Goal: Connect with others: Connect with others

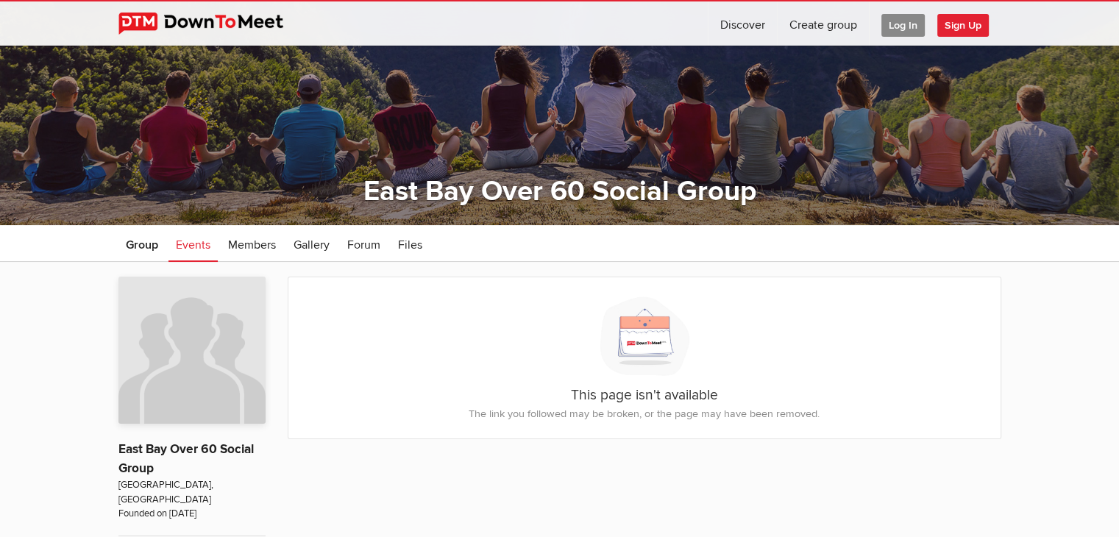
scroll to position [74, 0]
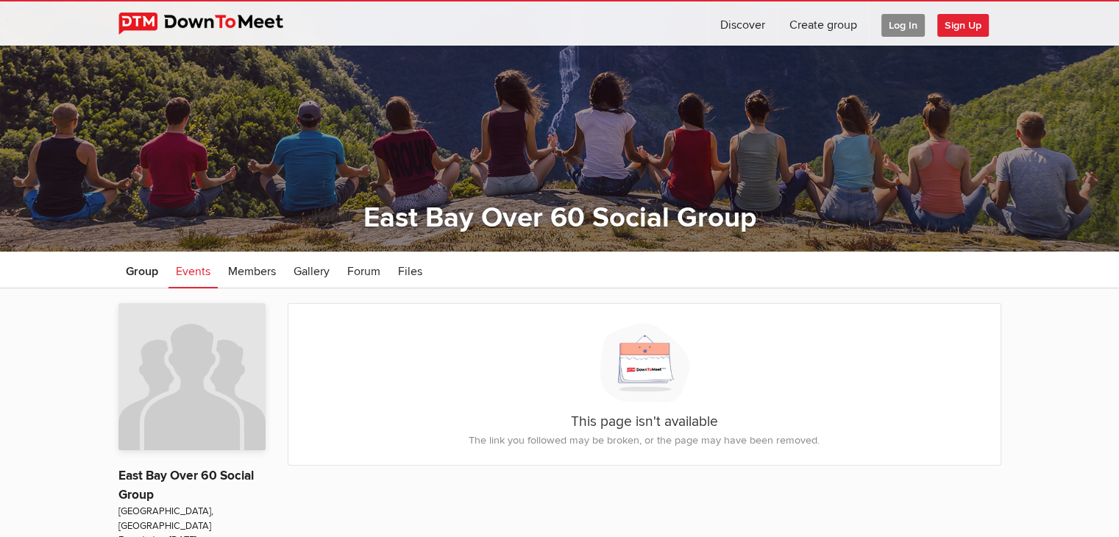
click at [969, 25] on span "Sign Up" at bounding box center [963, 25] width 52 height 23
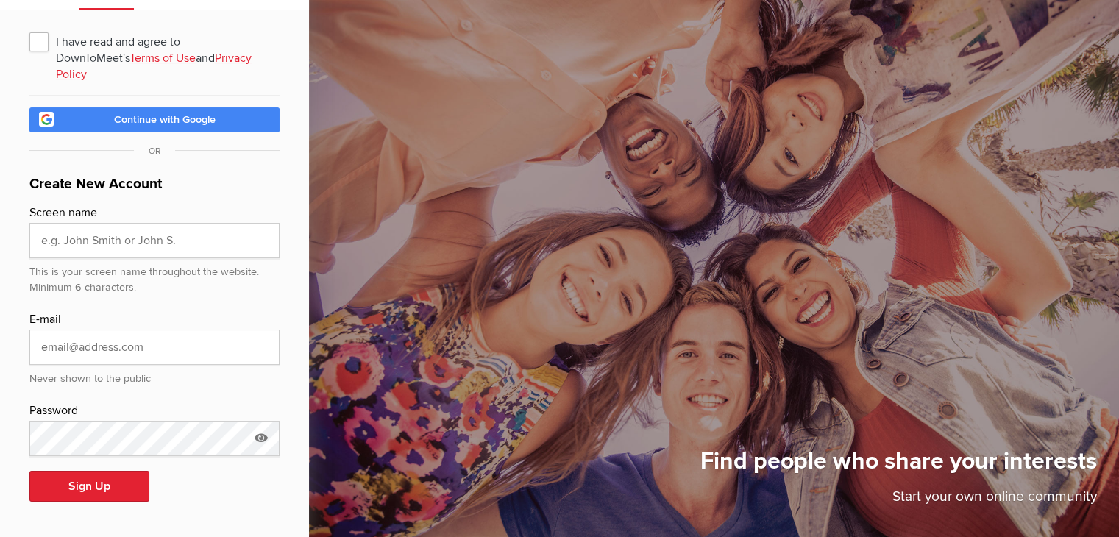
scroll to position [55, 0]
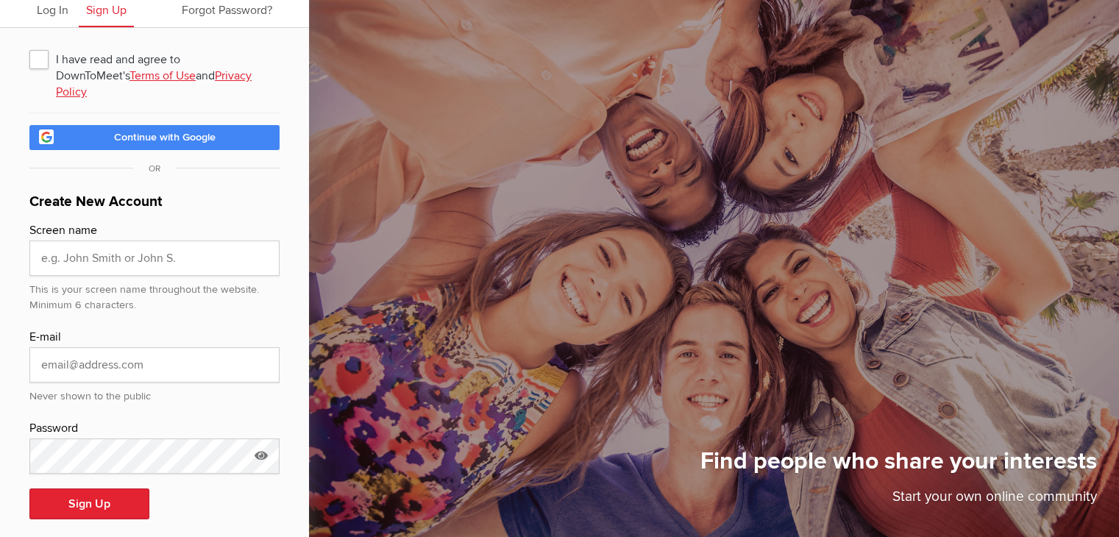
click at [32, 57] on span "I have read and agree to DownToMeet's Terms of Use and Privacy Policy" at bounding box center [154, 59] width 250 height 26
click at [29, 46] on input "I have read and agree to DownToMeet's Terms of Use and Privacy Policy" at bounding box center [29, 45] width 1 height 1
click at [96, 241] on input "text" at bounding box center [154, 258] width 250 height 35
click at [38, 57] on span "I have read and agree to DownToMeet's Terms of Use and Privacy Policy" at bounding box center [154, 59] width 250 height 26
click at [29, 46] on input "I have read and agree to DownToMeet's Terms of Use and Privacy Policy" at bounding box center [29, 45] width 1 height 1
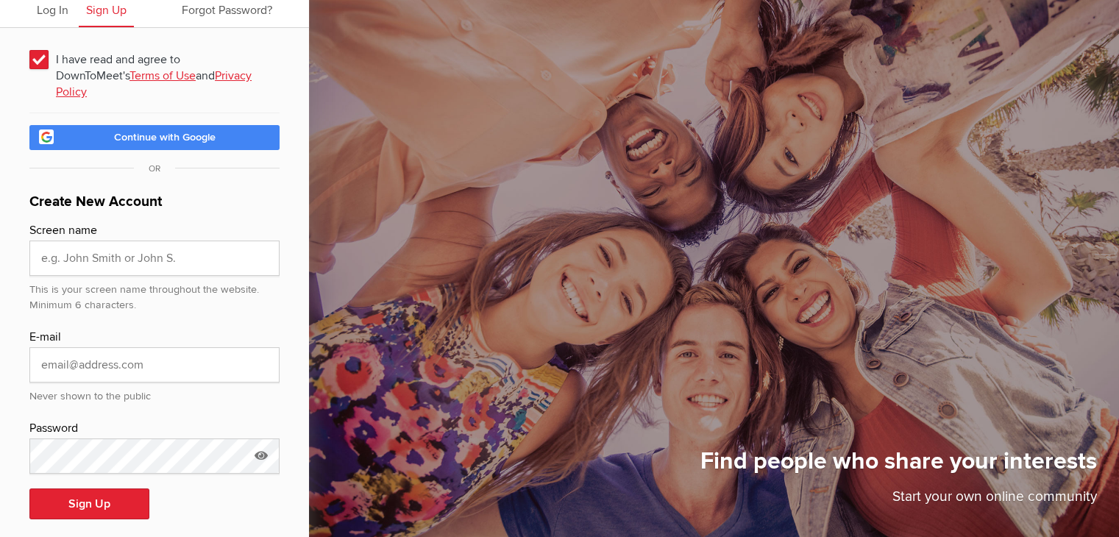
checkbox input "false"
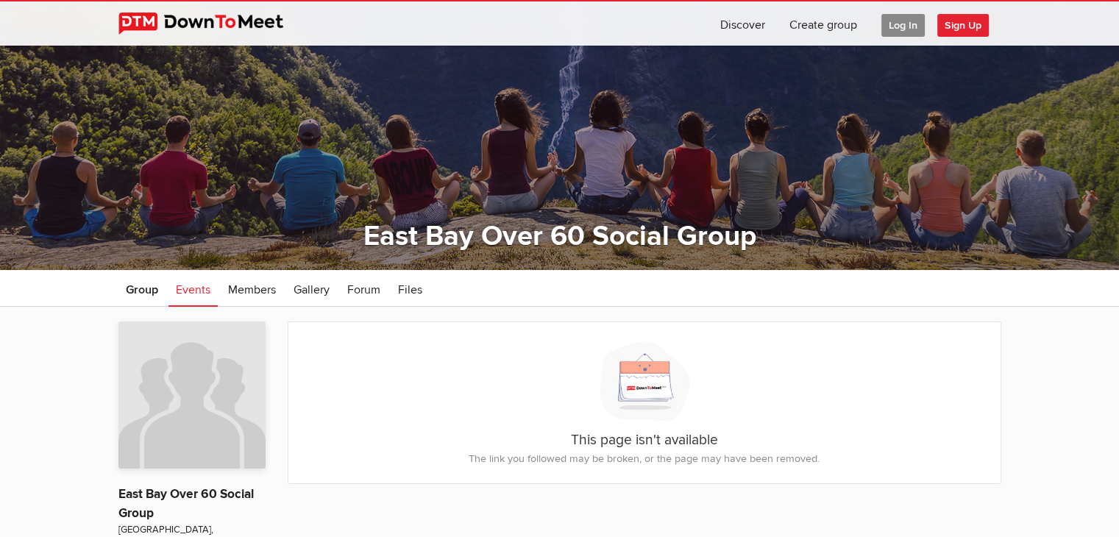
click at [896, 21] on span "Log In" at bounding box center [903, 25] width 43 height 23
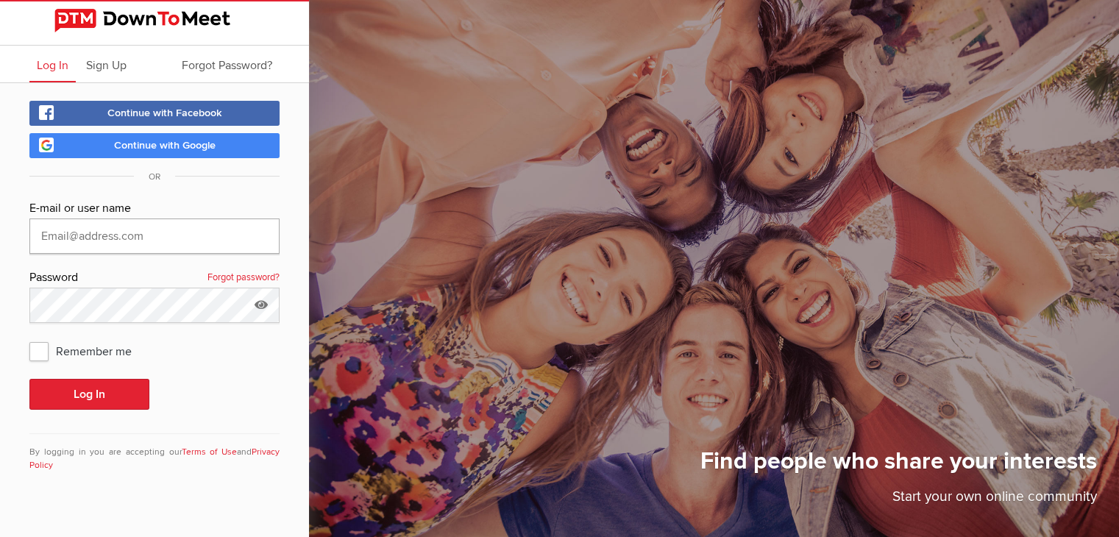
click at [47, 233] on input "text" at bounding box center [154, 236] width 250 height 35
click at [41, 233] on input "text" at bounding box center [154, 236] width 250 height 35
click at [38, 231] on input "text" at bounding box center [154, 236] width 250 height 35
type input "[EMAIL_ADDRESS][DOMAIN_NAME]"
click at [38, 351] on span "Remember me" at bounding box center [87, 351] width 117 height 26
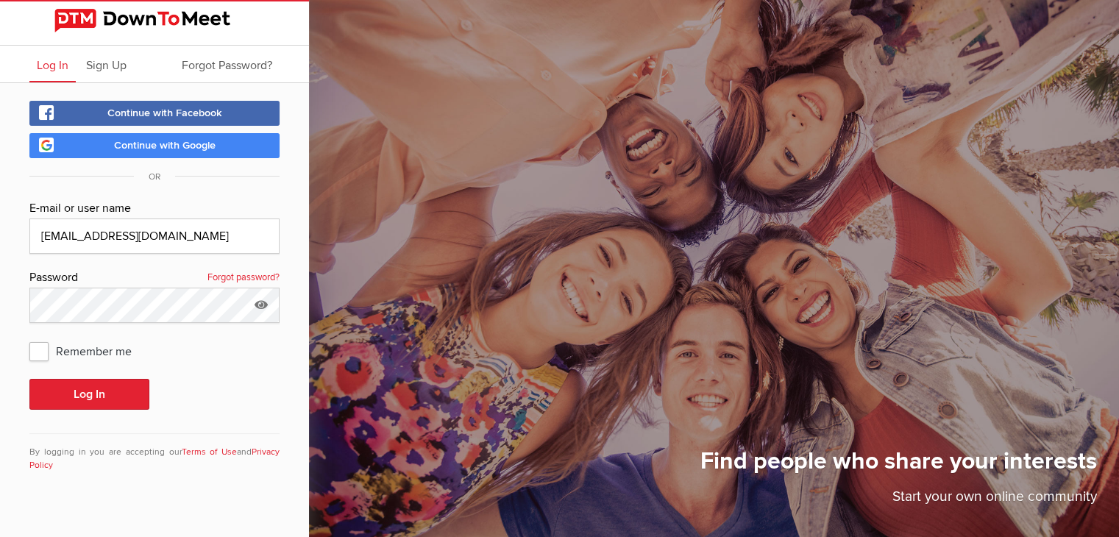
click at [29, 338] on input "Remember me" at bounding box center [29, 337] width 1 height 1
checkbox input "true"
click at [85, 390] on button "Log In" at bounding box center [89, 394] width 120 height 31
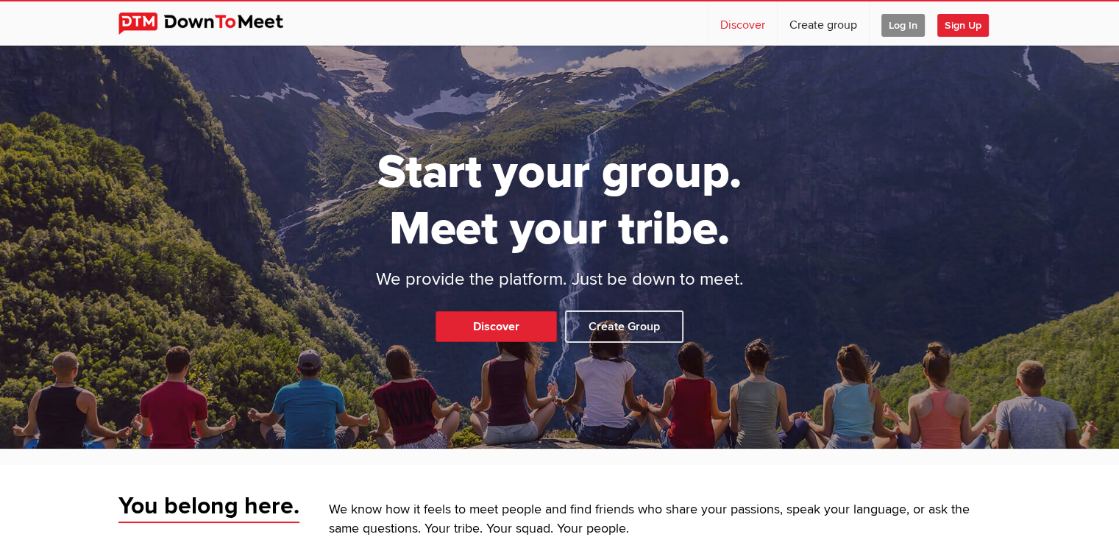
click at [739, 24] on link "Discover" at bounding box center [743, 23] width 68 height 44
select select "null"
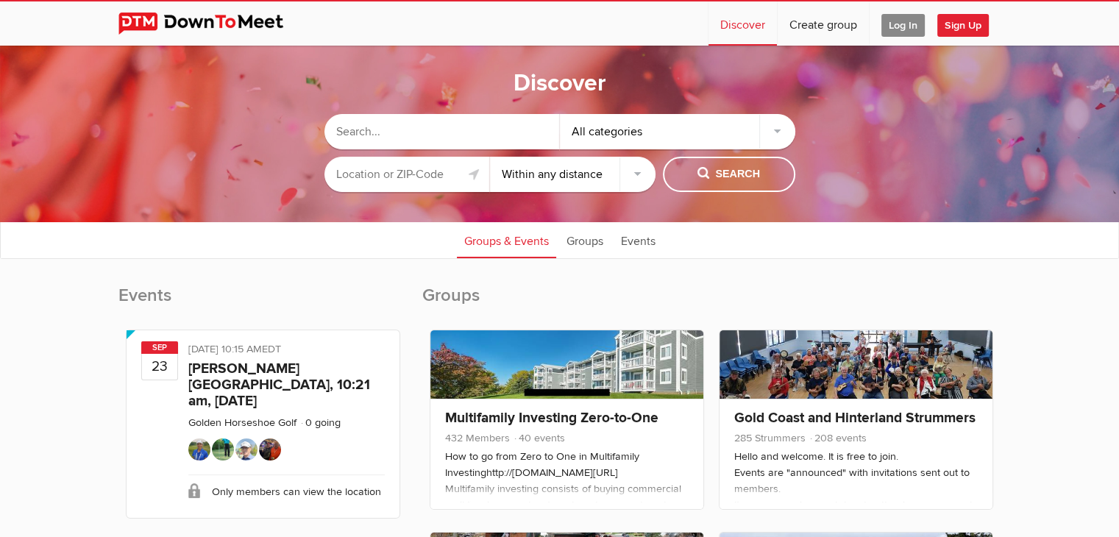
click at [391, 138] on input "text" at bounding box center [442, 131] width 235 height 35
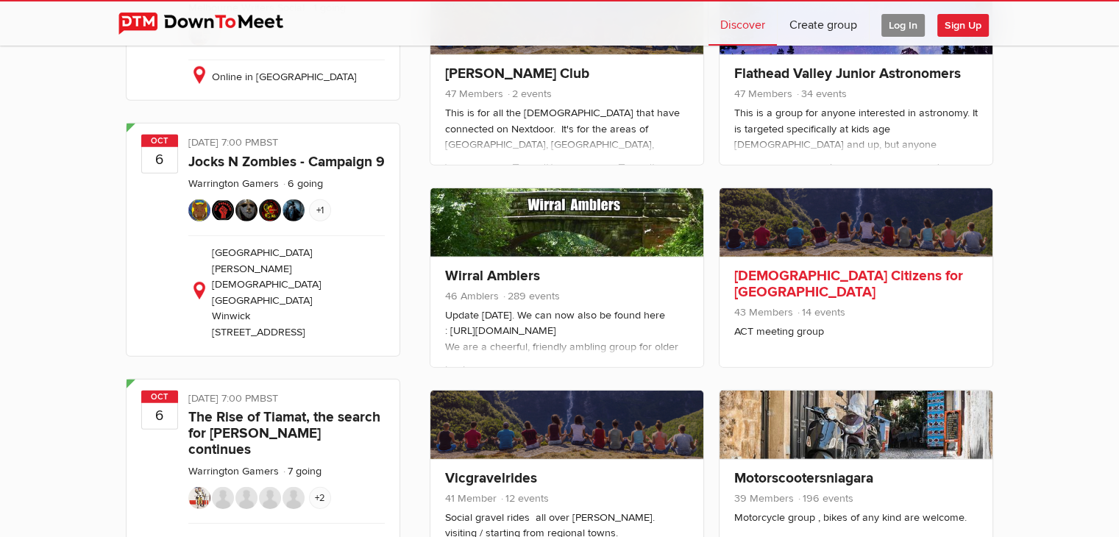
scroll to position [4415, 0]
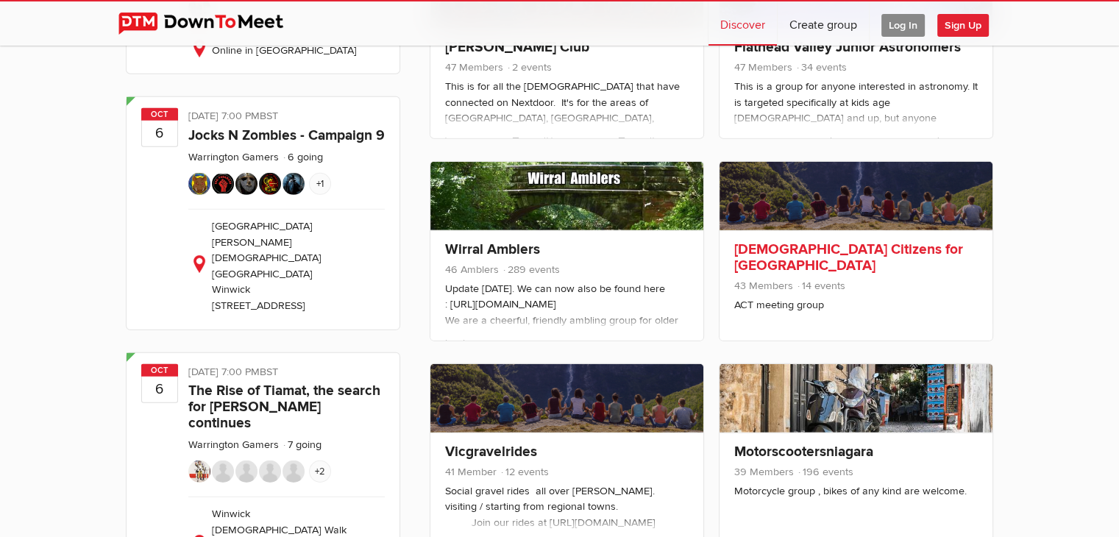
click at [786, 247] on link "[DEMOGRAPHIC_DATA] Citizens for [GEOGRAPHIC_DATA]" at bounding box center [848, 258] width 229 height 34
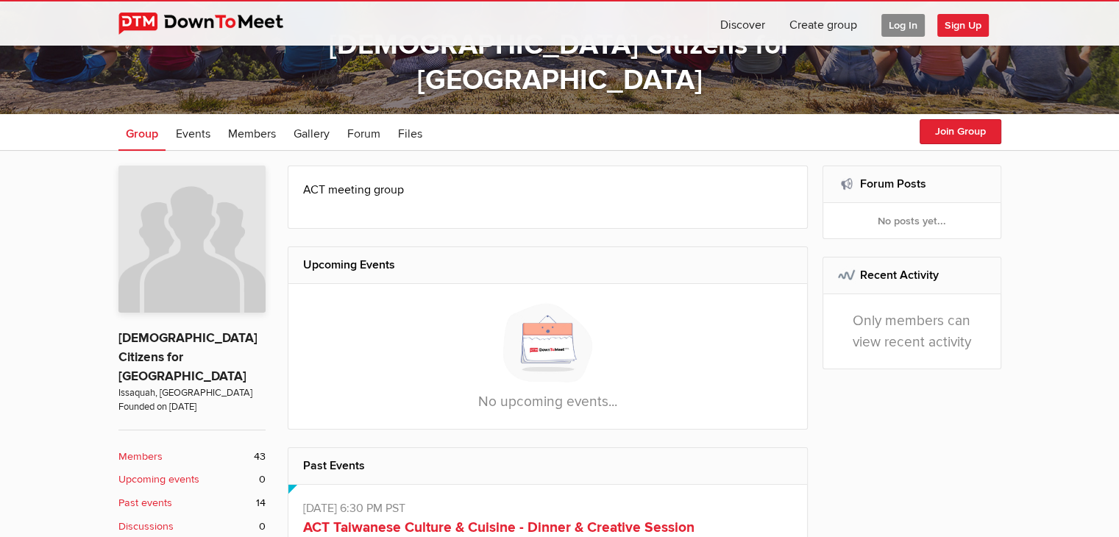
scroll to position [221, 0]
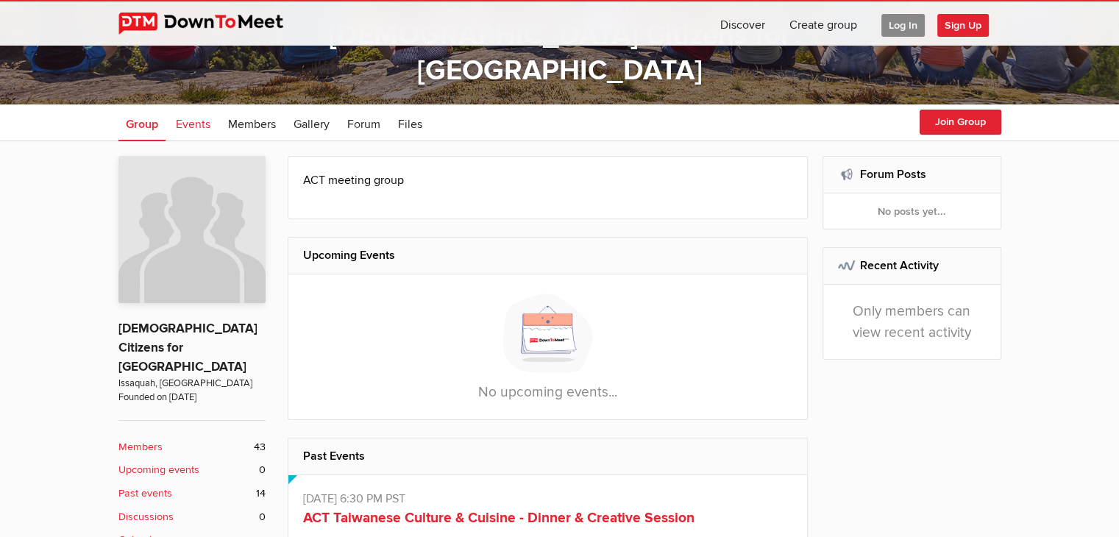
click at [193, 121] on span "Events" at bounding box center [193, 124] width 35 height 15
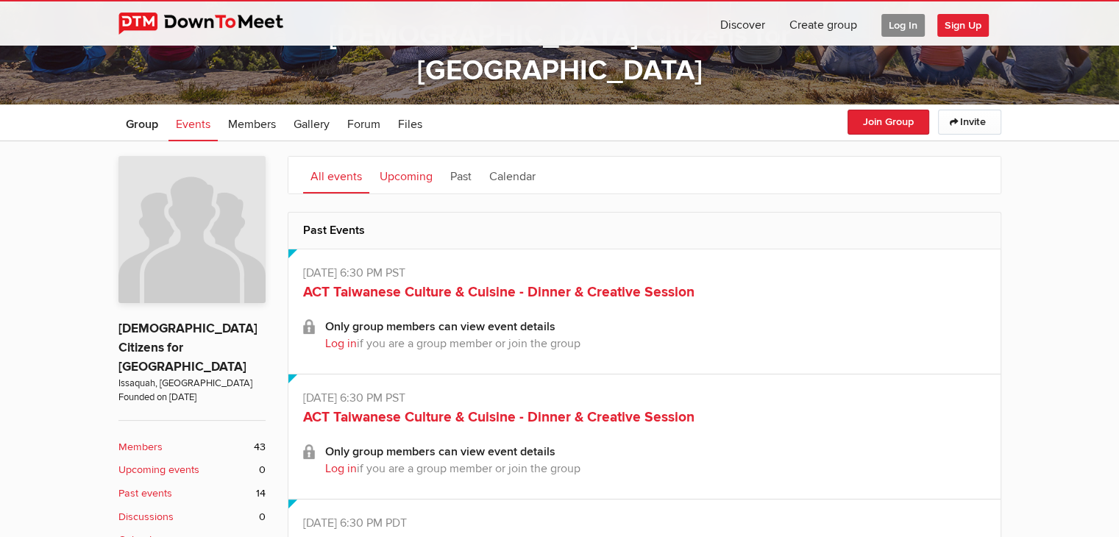
click at [401, 175] on link "Upcoming" at bounding box center [406, 175] width 68 height 37
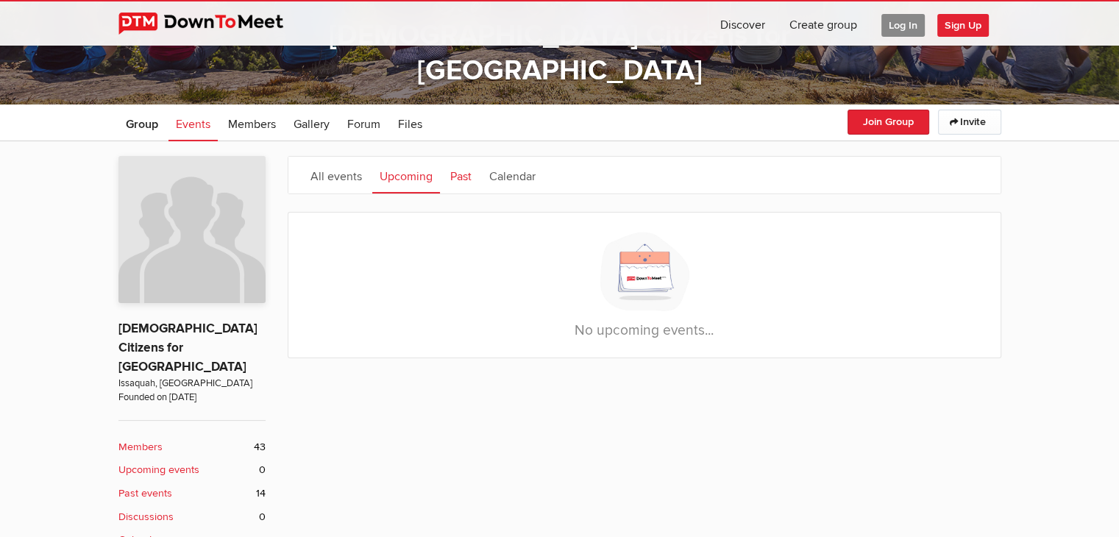
click at [463, 182] on link "Past" at bounding box center [461, 175] width 36 height 37
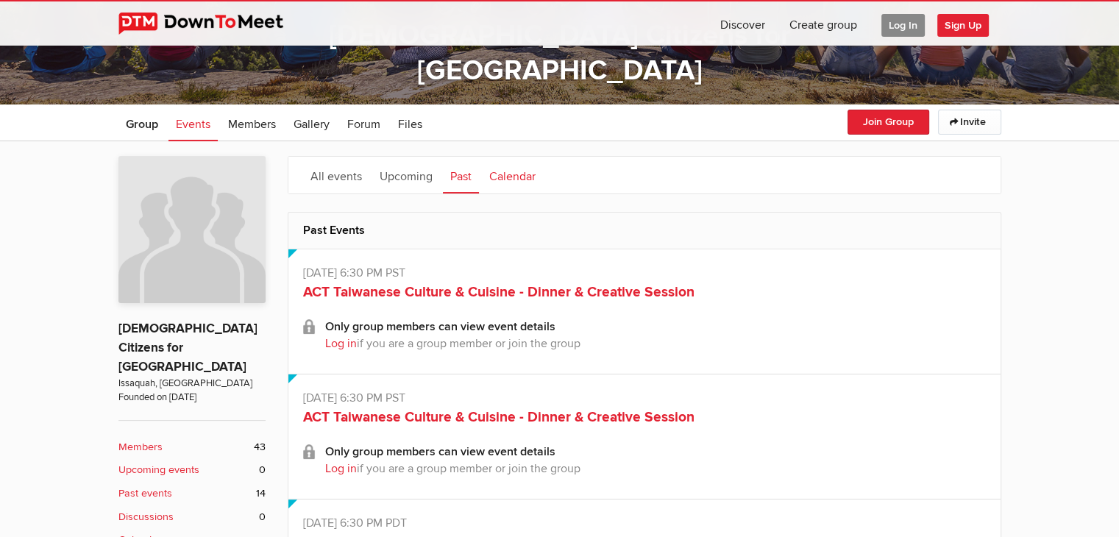
click at [513, 177] on link "Calendar" at bounding box center [512, 175] width 61 height 37
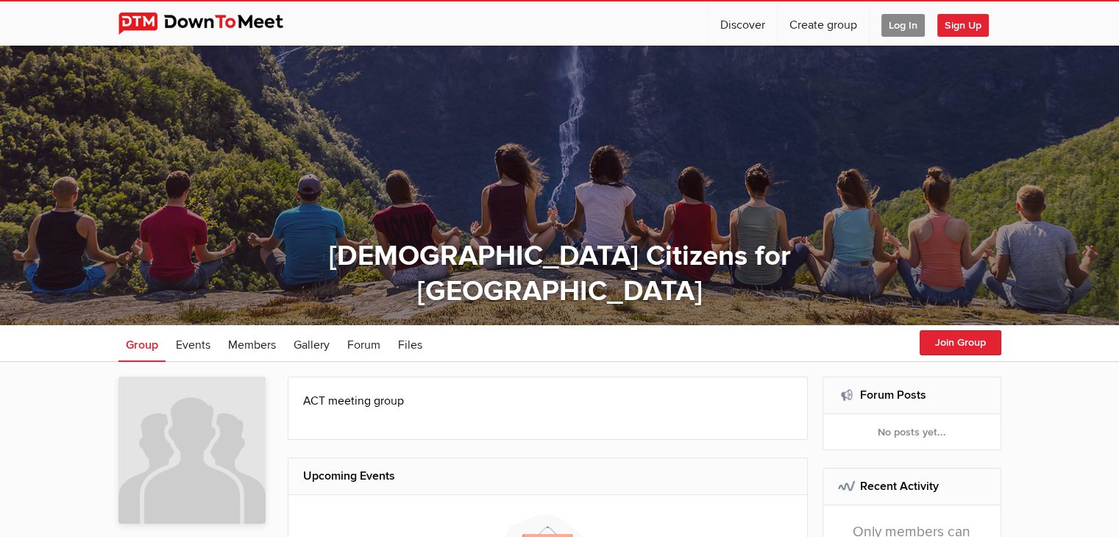
select select "null"
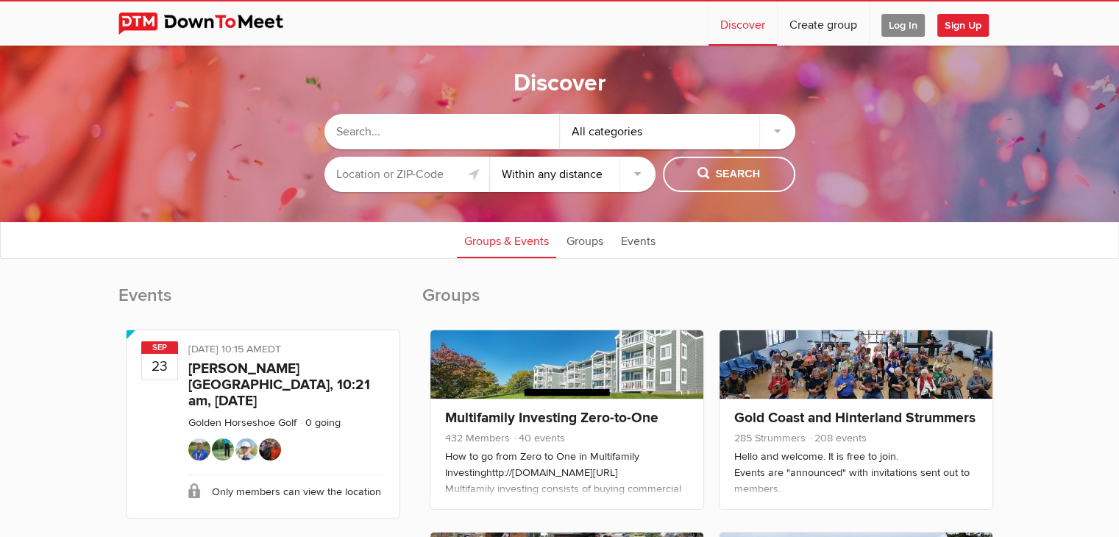
click at [422, 166] on input "text" at bounding box center [408, 174] width 166 height 35
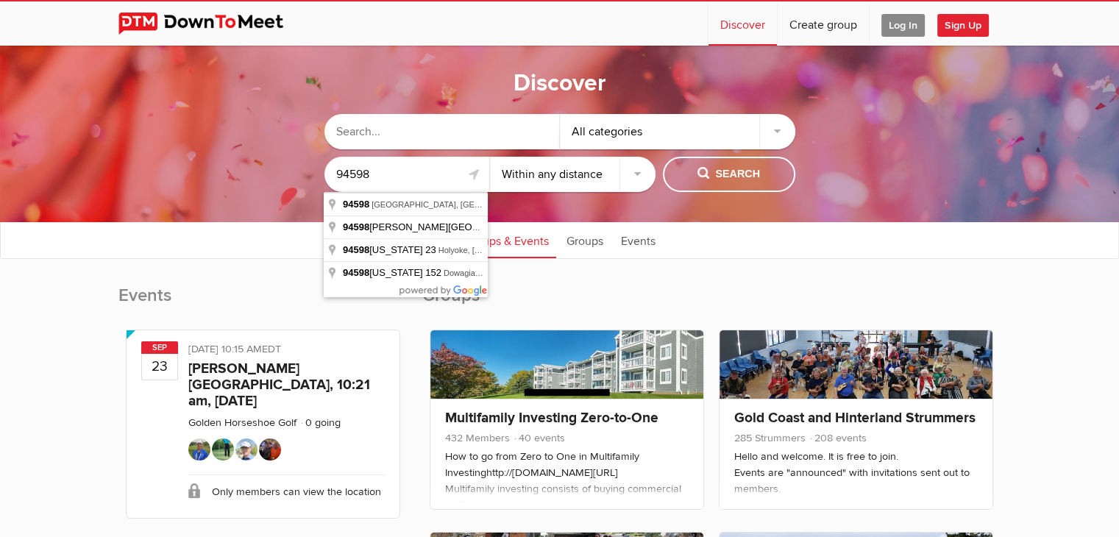
type input "94598"
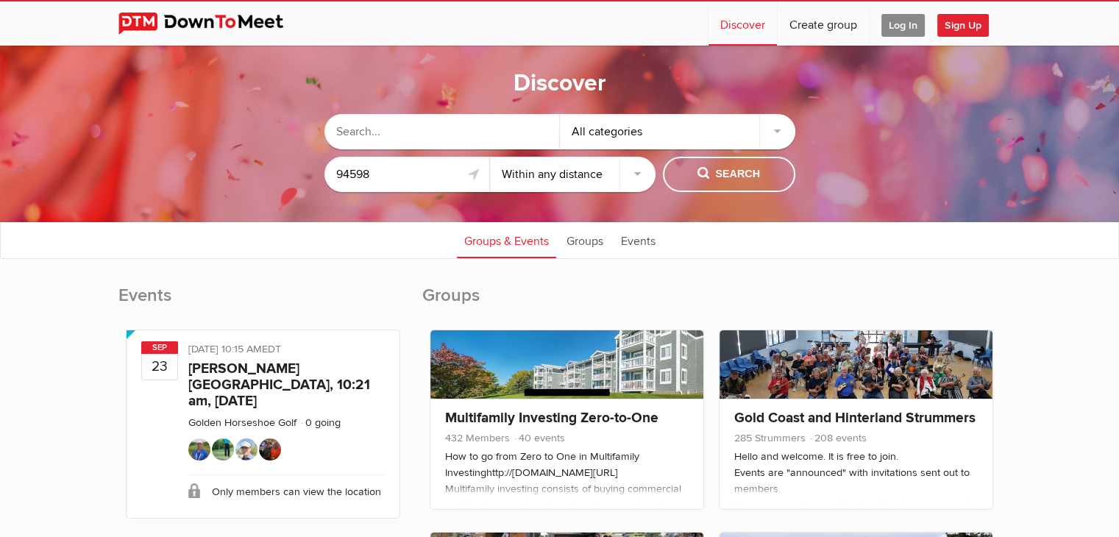
click at [635, 175] on select "Within 10 miles Within 25 miles Within 50 miles Within 100 miles Within any dis…" at bounding box center [573, 174] width 166 height 35
select select "25"
click at [490, 157] on select "Within 10 miles Within 25 miles Within 50 miles Within 100 miles Within any dis…" at bounding box center [573, 174] width 166 height 35
click at [739, 163] on button "Search" at bounding box center [729, 174] width 132 height 35
click at [751, 177] on span "Search" at bounding box center [729, 174] width 63 height 16
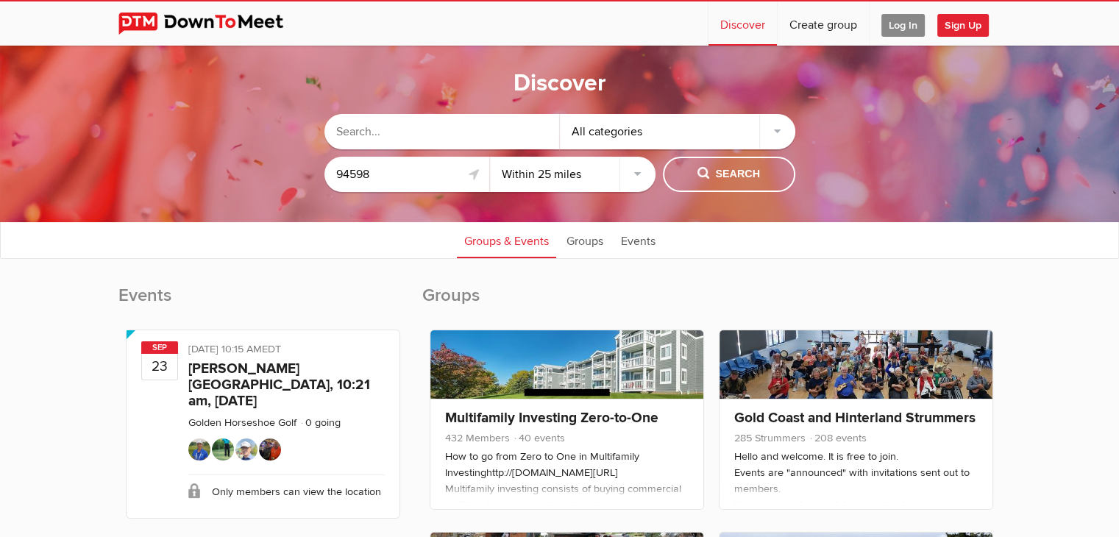
click at [398, 127] on input "text" at bounding box center [442, 131] width 235 height 35
type input "60"
click at [766, 174] on button "Search" at bounding box center [729, 174] width 132 height 35
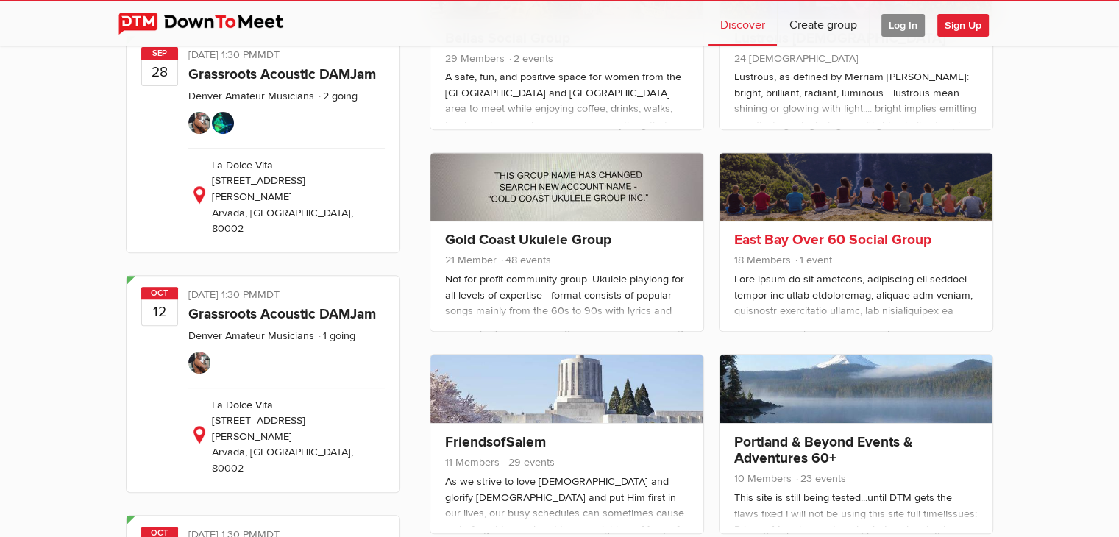
scroll to position [589, 0]
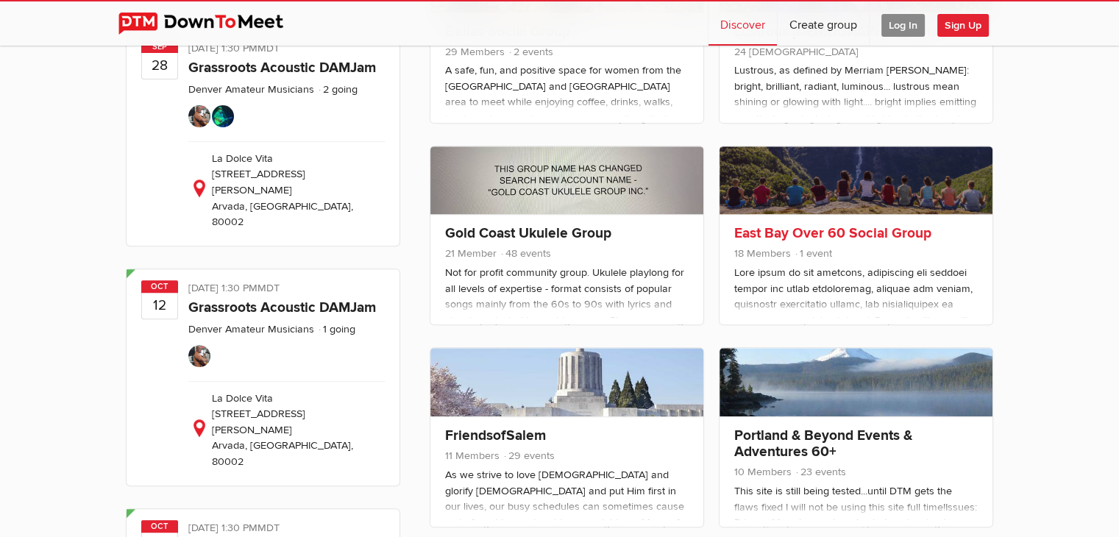
click at [859, 227] on link "East Bay Over 60 Social Group" at bounding box center [832, 233] width 197 height 18
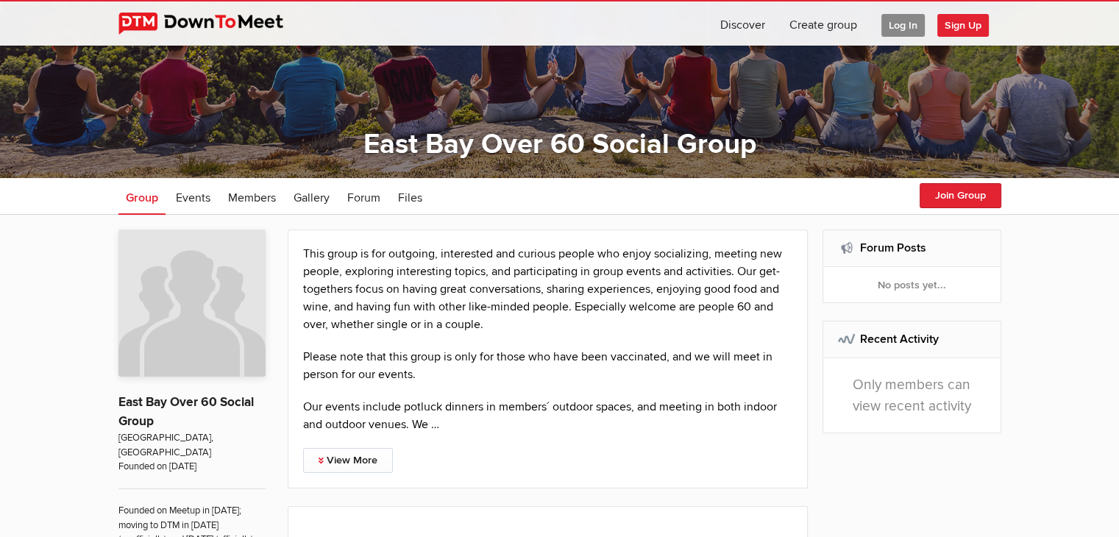
scroll to position [147, 0]
click at [971, 195] on button "Join Group" at bounding box center [961, 195] width 82 height 25
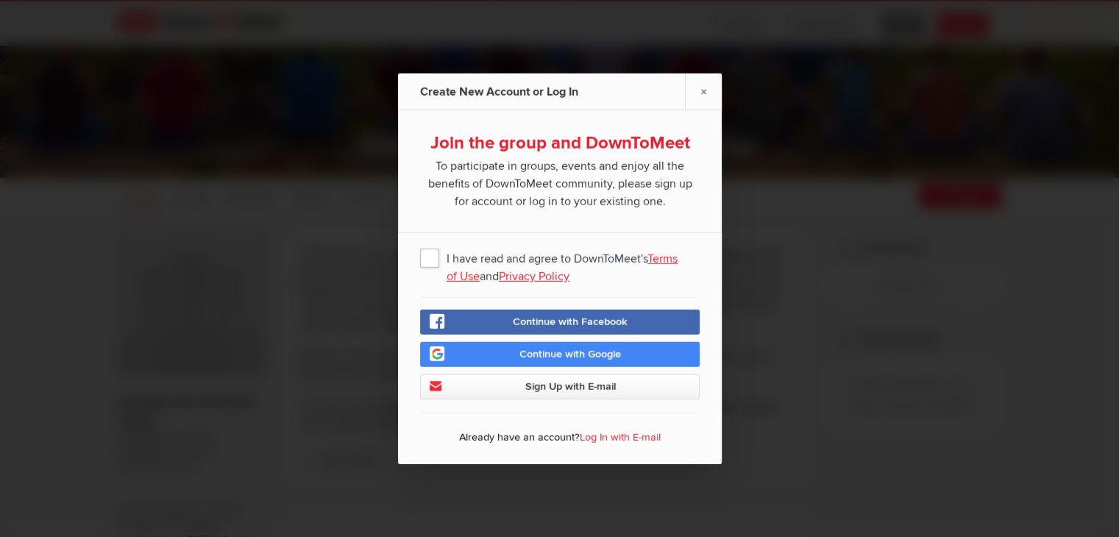
click at [433, 256] on span "I have read and agree to DownToMeet's Terms of Use and Privacy Policy" at bounding box center [560, 257] width 280 height 26
click at [0, 0] on input "I have read and agree to DownToMeet's Terms of Use and Privacy Policy" at bounding box center [0, 0] width 0 height 0
click at [642, 357] on link "Continue with Google" at bounding box center [560, 354] width 280 height 25
click at [538, 378] on link "Sign Up with E-mail" at bounding box center [560, 387] width 280 height 25
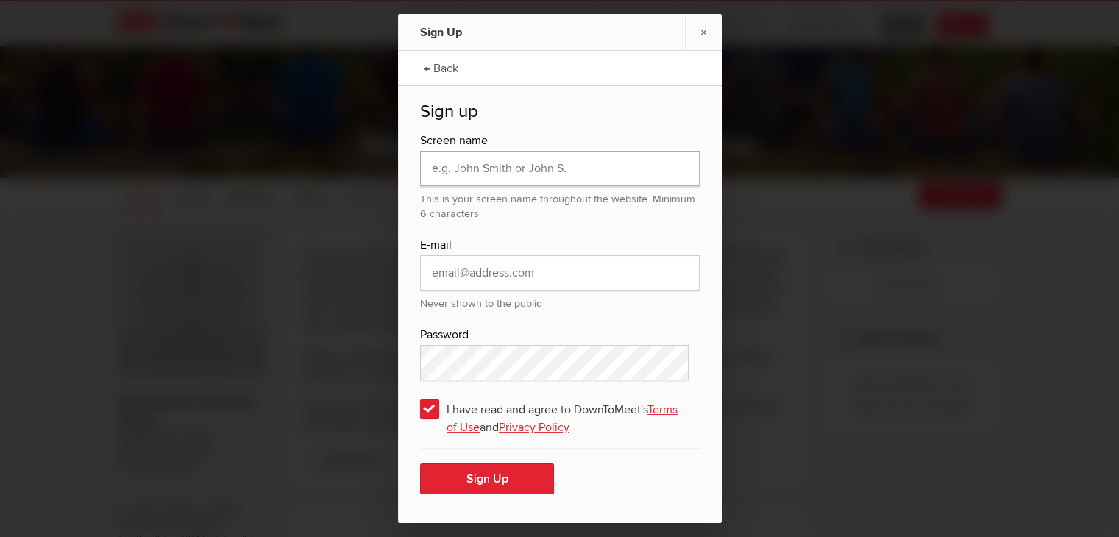
click at [583, 173] on input "text" at bounding box center [560, 168] width 280 height 35
type input "[PERSON_NAME]"
click at [470, 272] on input "email" at bounding box center [560, 272] width 280 height 35
type input "[EMAIL_ADDRESS][DOMAIN_NAME]"
click at [463, 479] on button "Sign Up" at bounding box center [487, 479] width 134 height 31
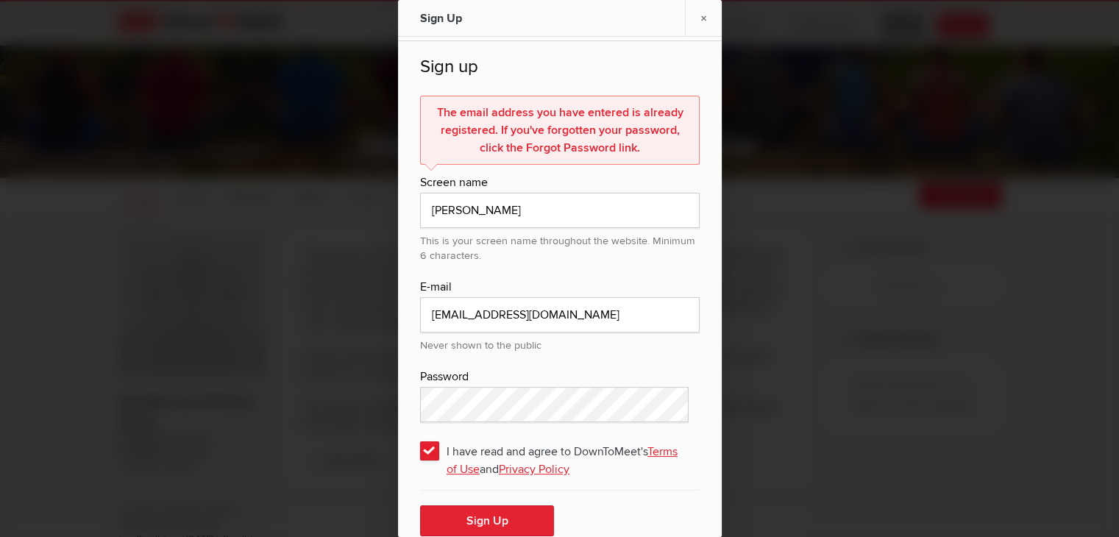
scroll to position [48, 0]
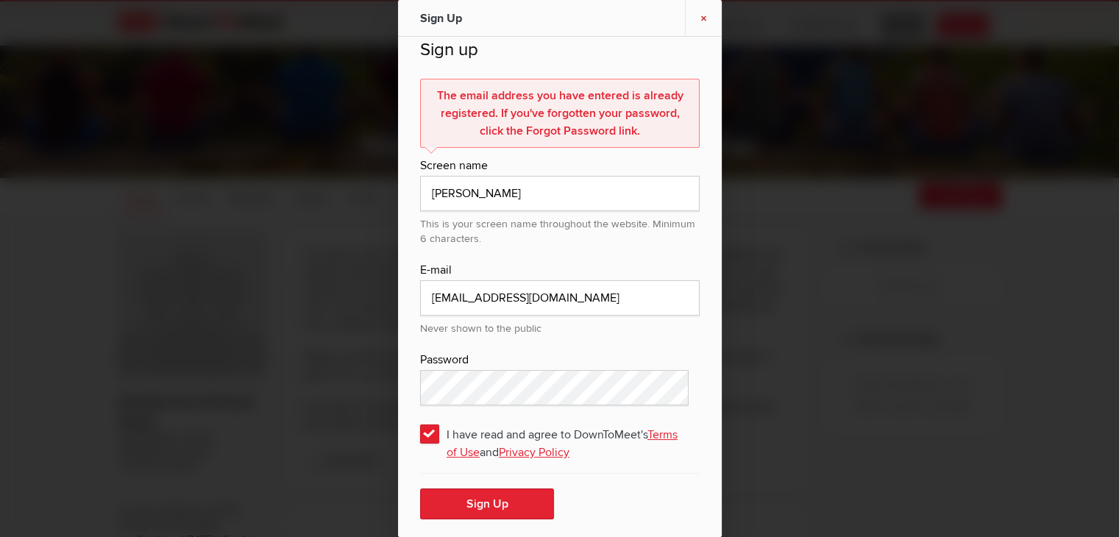
click at [703, 14] on link "×" at bounding box center [703, 18] width 37 height 36
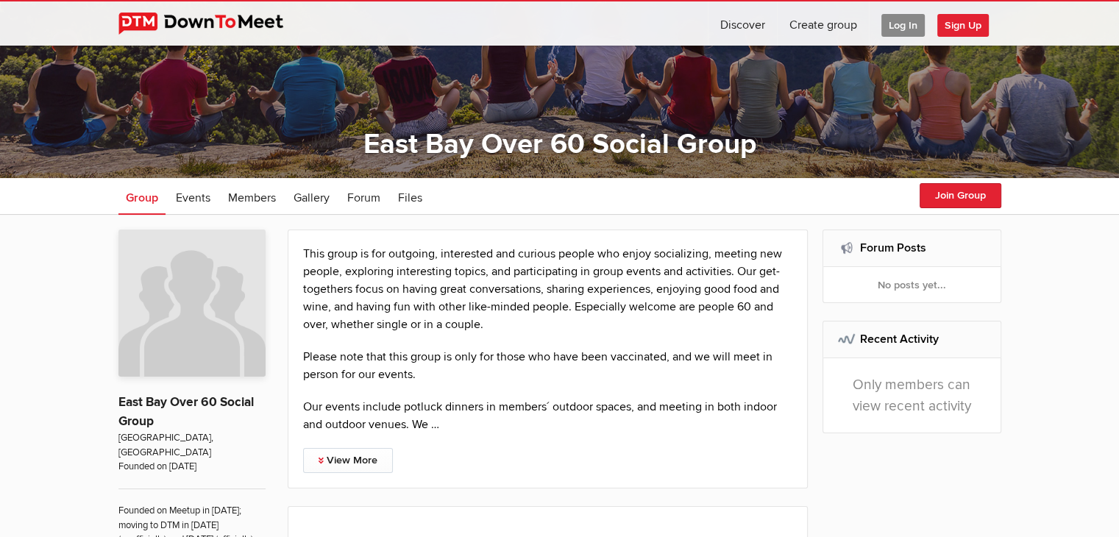
click at [901, 21] on span "Log In" at bounding box center [903, 25] width 43 height 23
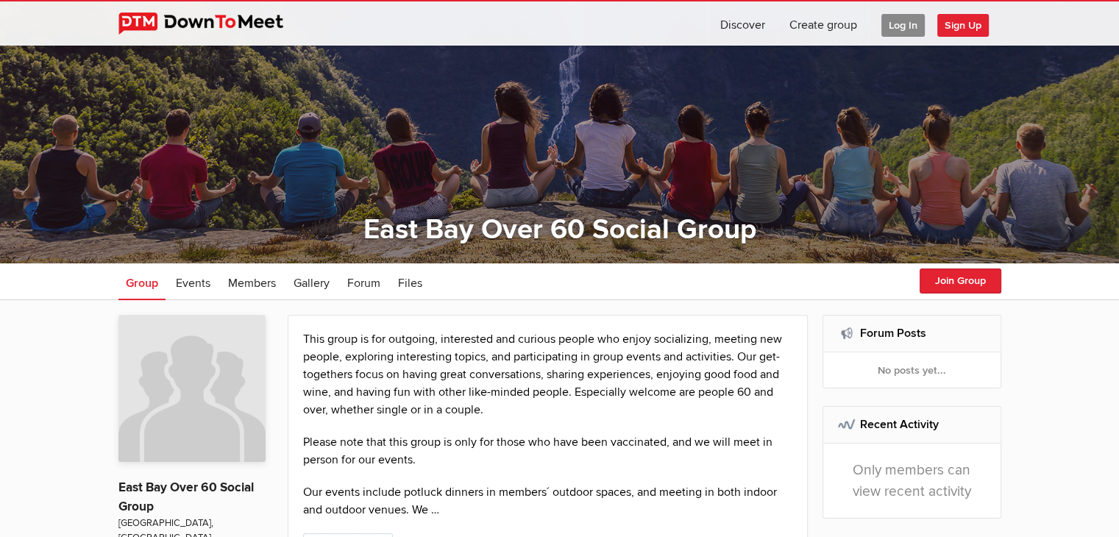
scroll to position [147, 0]
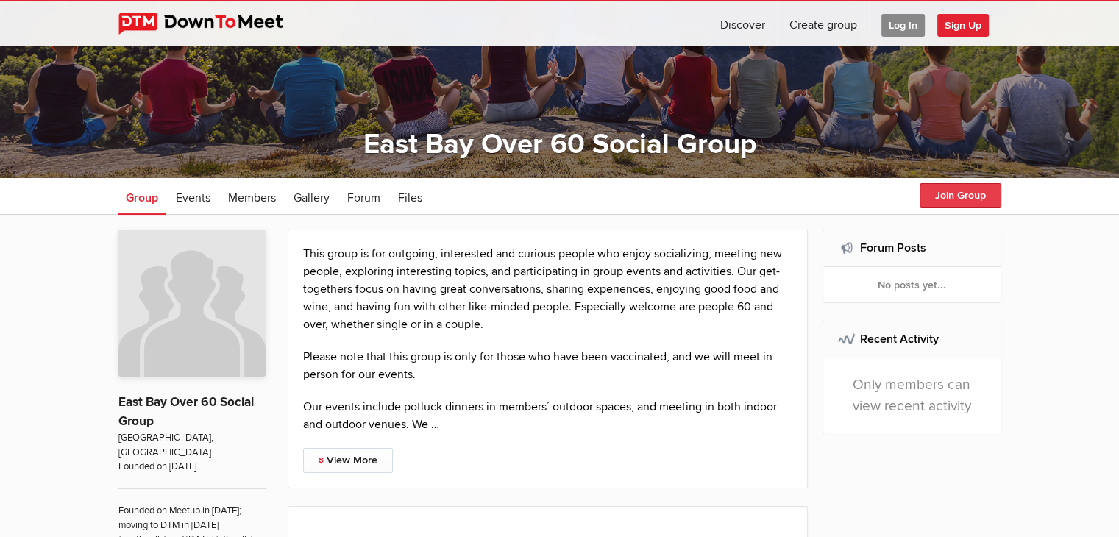
click at [935, 197] on button "Join Group" at bounding box center [961, 195] width 82 height 25
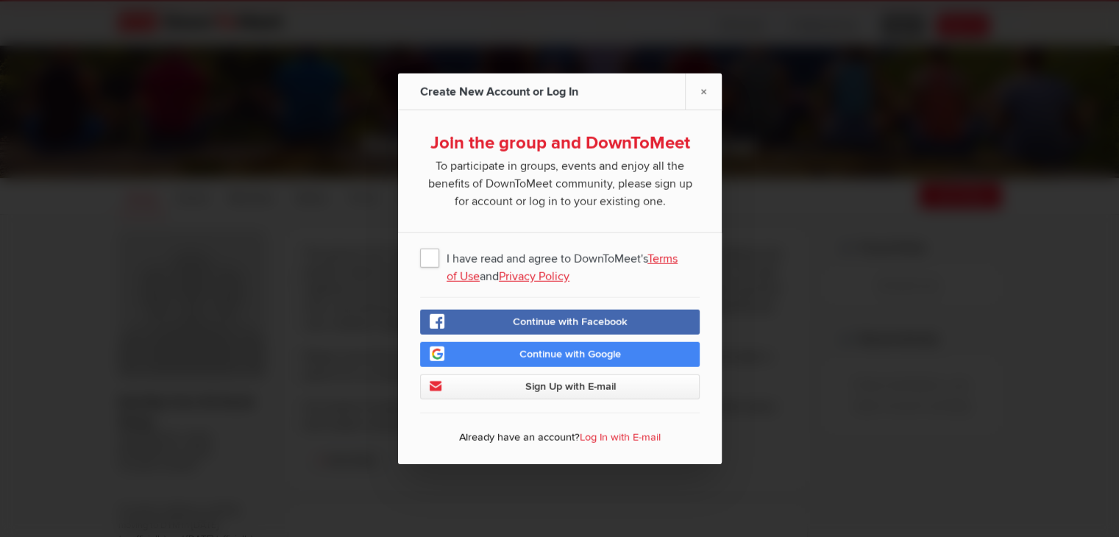
click at [430, 256] on span "I have read and agree to DownToMeet's Terms of Use and Privacy Policy" at bounding box center [560, 257] width 280 height 26
click at [0, 0] on input "I have read and agree to DownToMeet's Terms of Use and Privacy Policy" at bounding box center [0, 0] width 0 height 0
click at [608, 355] on span "Continue with Google" at bounding box center [571, 354] width 102 height 13
